Goal: Task Accomplishment & Management: Manage account settings

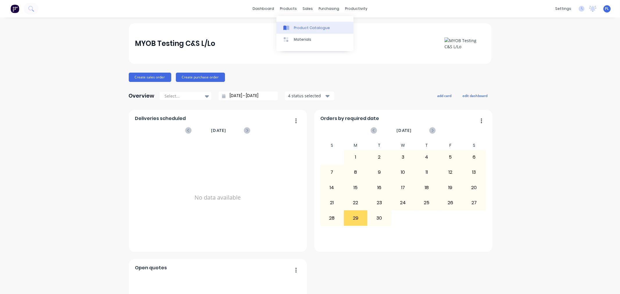
click at [299, 22] on link "Product Catalogue" at bounding box center [315, 28] width 77 height 12
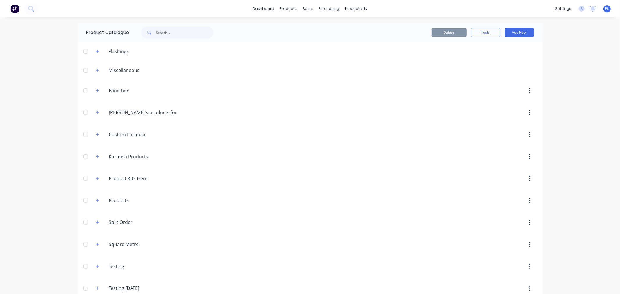
click at [98, 69] on span at bounding box center [97, 70] width 7 height 7
click at [96, 69] on icon "button" at bounding box center [97, 70] width 3 height 4
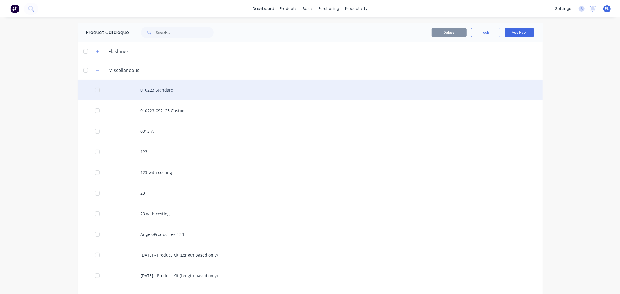
click at [156, 91] on div "010223 Standard" at bounding box center [310, 90] width 465 height 21
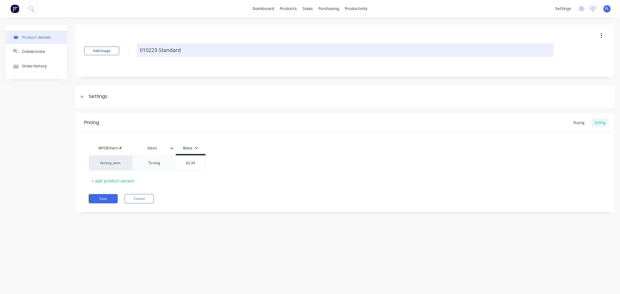
click at [175, 43] on textarea "010223 Standard" at bounding box center [345, 50] width 417 height 14
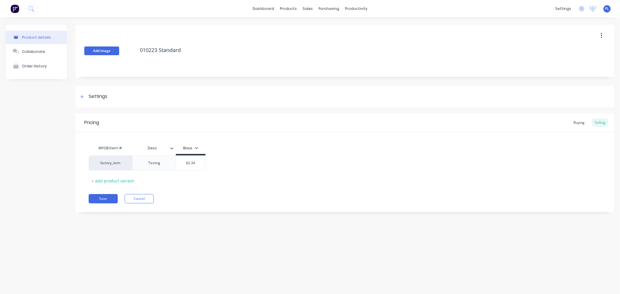
click at [105, 47] on button "Add image" at bounding box center [101, 51] width 35 height 9
click at [100, 195] on button "Save" at bounding box center [103, 198] width 29 height 9
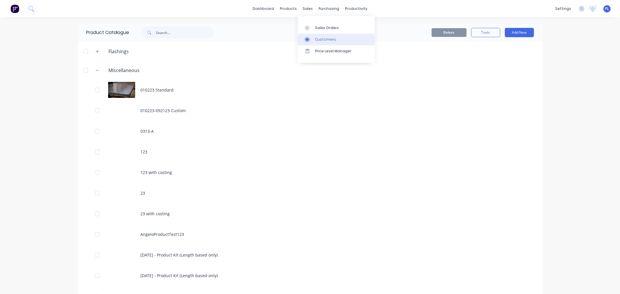
click at [305, 40] on icon at bounding box center [307, 39] width 5 height 5
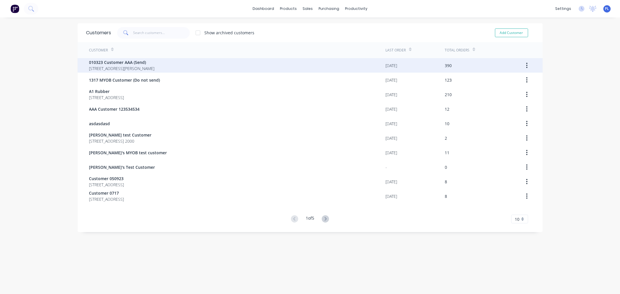
click at [155, 59] on span "010323 Customer AAA (Send)" at bounding box center [121, 62] width 65 height 6
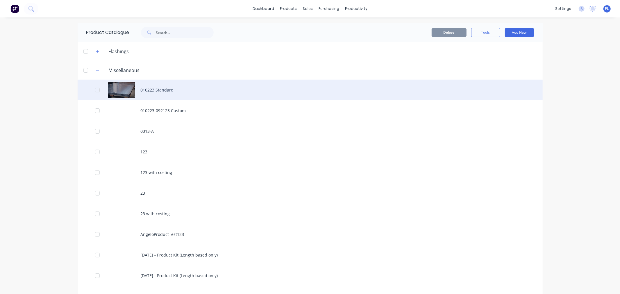
click at [188, 92] on div "010223 Standard" at bounding box center [310, 90] width 465 height 21
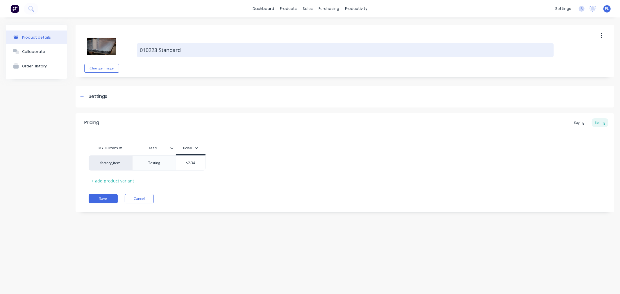
click at [239, 49] on textarea "010223 Standard" at bounding box center [345, 50] width 417 height 14
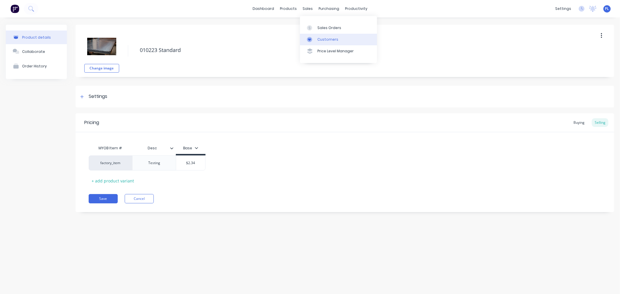
type textarea "x"
click at [327, 40] on div "Customers" at bounding box center [328, 39] width 21 height 5
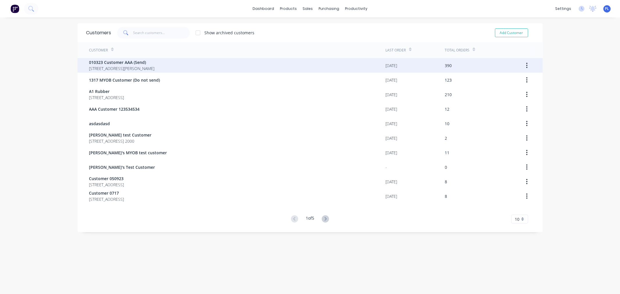
click at [149, 63] on span "010323 Customer AAA (Send)" at bounding box center [121, 62] width 65 height 6
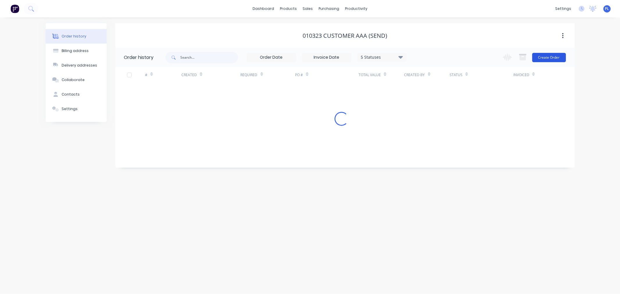
click at [556, 55] on button "Create Order" at bounding box center [550, 57] width 34 height 9
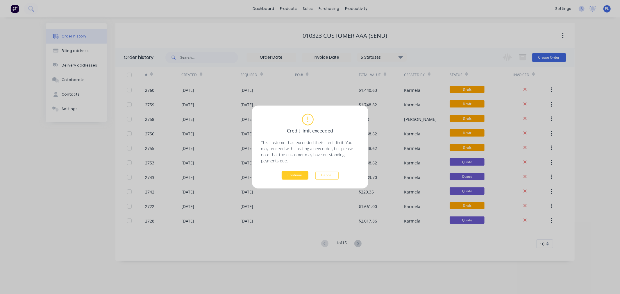
click at [297, 175] on button "Continue" at bounding box center [295, 175] width 27 height 9
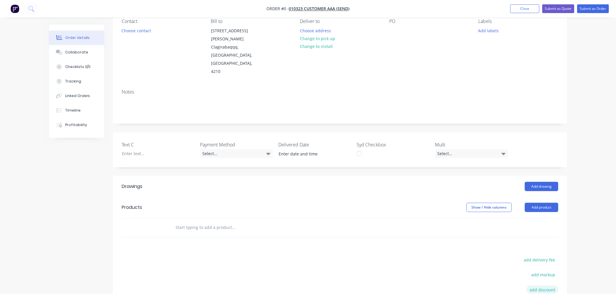
scroll to position [129, 0]
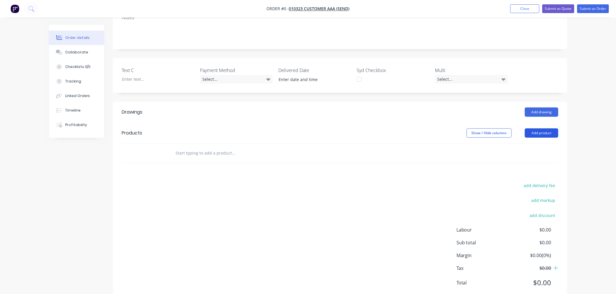
click at [536, 129] on button "Add product" at bounding box center [540, 133] width 33 height 9
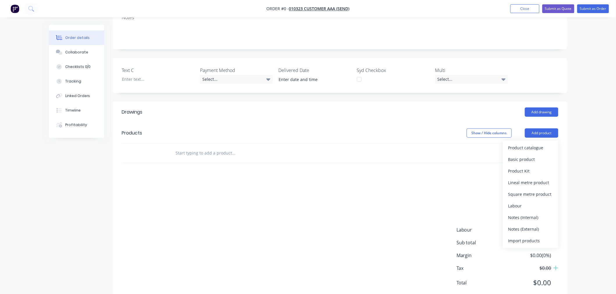
drag, startPoint x: 524, startPoint y: 146, endPoint x: 484, endPoint y: 138, distance: 41.0
click at [479, 143] on div "Products Show / Hide columns Add product Product catalogue Basic product Produc…" at bounding box center [340, 143] width 454 height 40
click at [508, 144] on div "Product catalogue" at bounding box center [530, 148] width 45 height 8
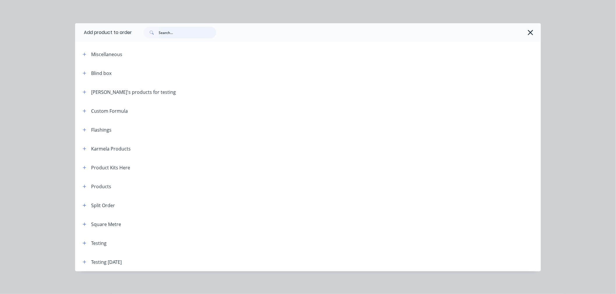
click at [175, 29] on input "text" at bounding box center [188, 33] width 58 height 12
paste input "010223 Standard"
type input "010223 Standard"
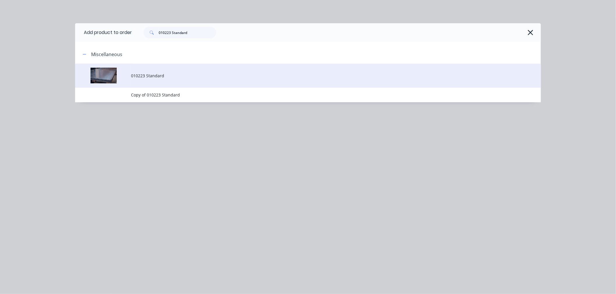
click at [129, 69] on td at bounding box center [103, 76] width 56 height 24
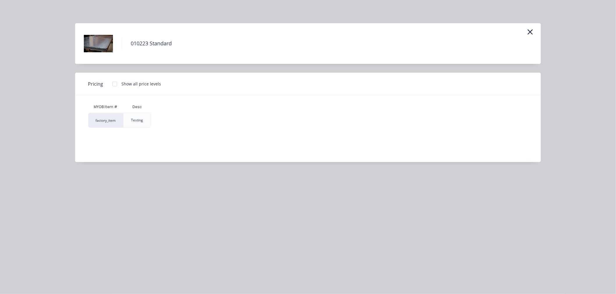
click at [137, 122] on div "Testing" at bounding box center [137, 120] width 12 height 5
click at [112, 85] on div at bounding box center [115, 84] width 12 height 12
click at [162, 118] on div "$2.34" at bounding box center [165, 120] width 29 height 15
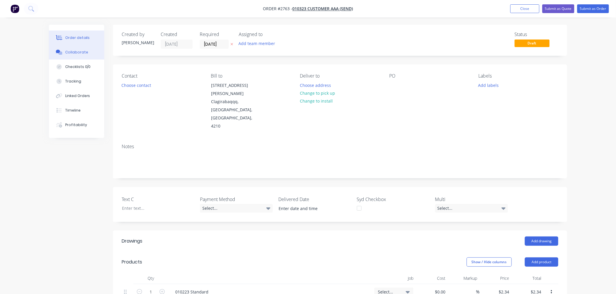
click at [74, 54] on div "Collaborate" at bounding box center [76, 52] width 23 height 5
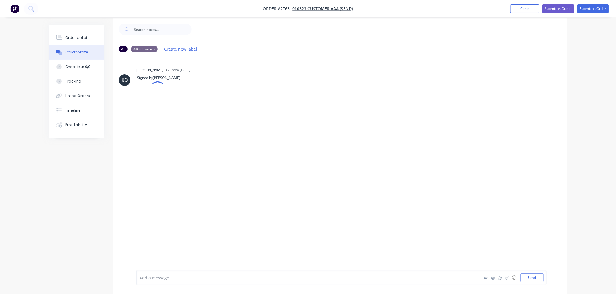
scroll to position [9, 0]
click at [78, 36] on div "Order details" at bounding box center [77, 37] width 25 height 5
